Goal: Transaction & Acquisition: Subscribe to service/newsletter

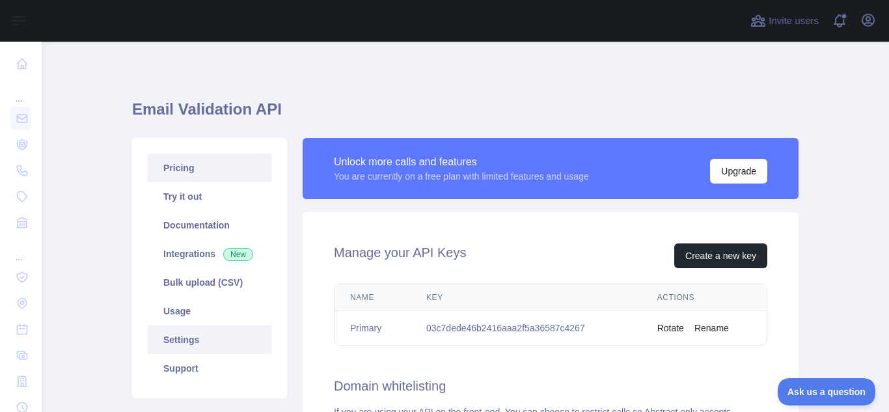
click at [184, 161] on link "Pricing" at bounding box center [210, 168] width 124 height 29
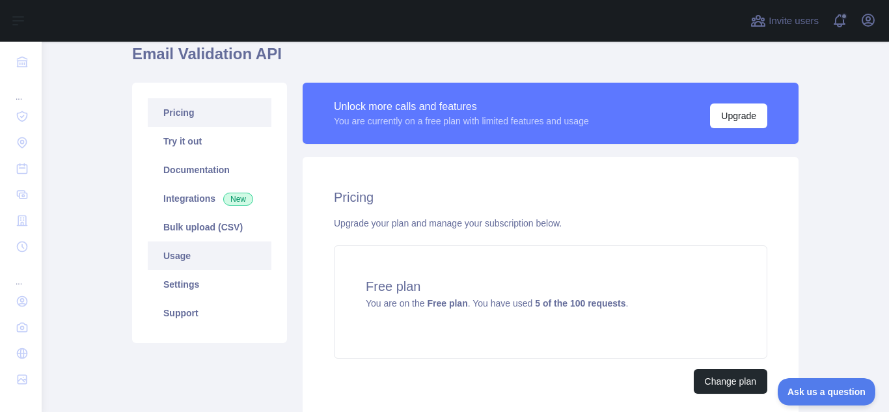
scroll to position [55, 0]
click at [721, 116] on button "Upgrade" at bounding box center [738, 116] width 57 height 25
drag, startPoint x: 419, startPoint y: 169, endPoint x: 377, endPoint y: 182, distance: 43.7
click at [377, 182] on div "Pricing Upgrade your plan and manage your subscription below. Free plan You are…" at bounding box center [551, 292] width 496 height 268
click at [561, 224] on div "Upgrade your plan and manage your subscription below." at bounding box center [551, 223] width 434 height 13
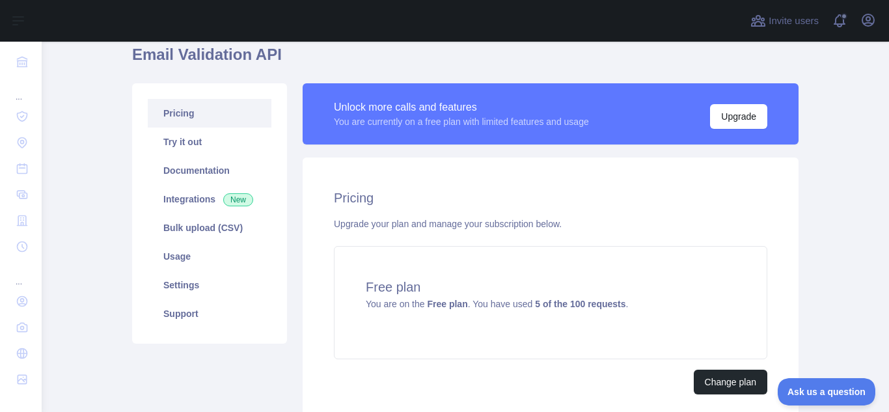
click at [561, 224] on div "Upgrade your plan and manage your subscription below." at bounding box center [551, 223] width 434 height 13
drag, startPoint x: 561, startPoint y: 224, endPoint x: 334, endPoint y: 225, distance: 226.6
click at [334, 225] on div "Upgrade your plan and manage your subscription below." at bounding box center [551, 223] width 434 height 13
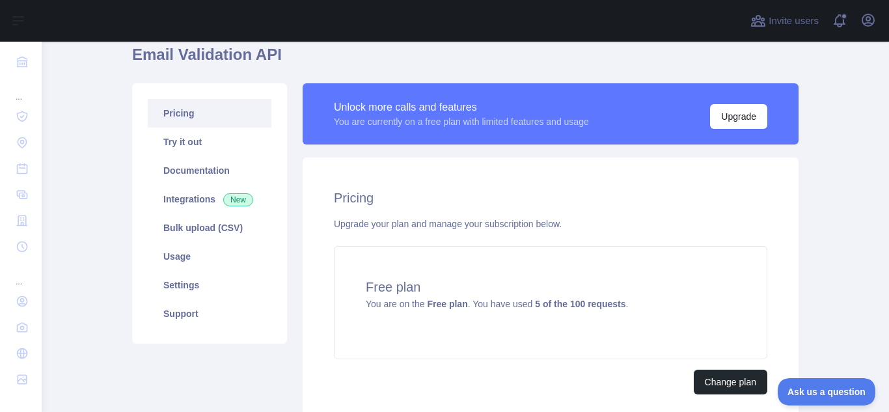
click at [334, 225] on div "Upgrade your plan and manage your subscription below." at bounding box center [551, 223] width 434 height 13
